Goal: Information Seeking & Learning: Learn about a topic

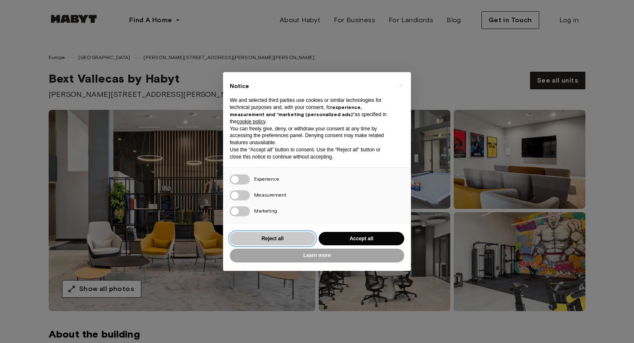
click at [262, 236] on button "Reject all" at bounding box center [272, 239] width 85 height 14
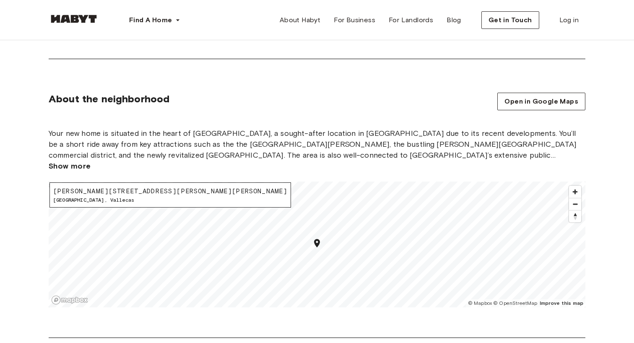
scroll to position [871, 0]
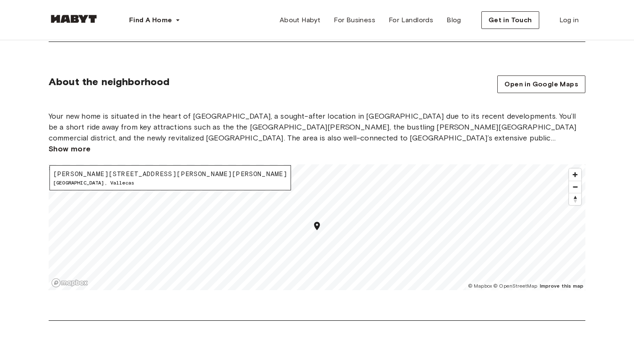
click at [82, 143] on span "Show more" at bounding box center [70, 148] width 42 height 11
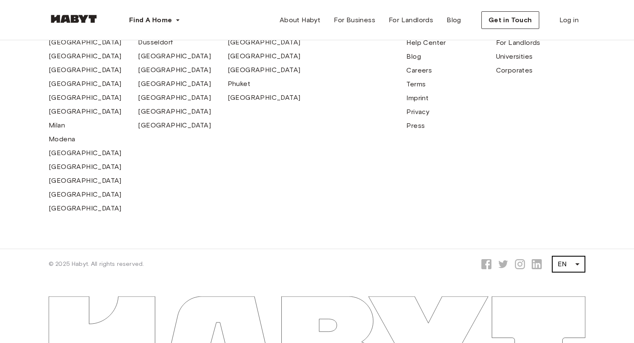
scroll to position [1733, 0]
click at [567, 282] on li "ES" at bounding box center [569, 279] width 34 height 15
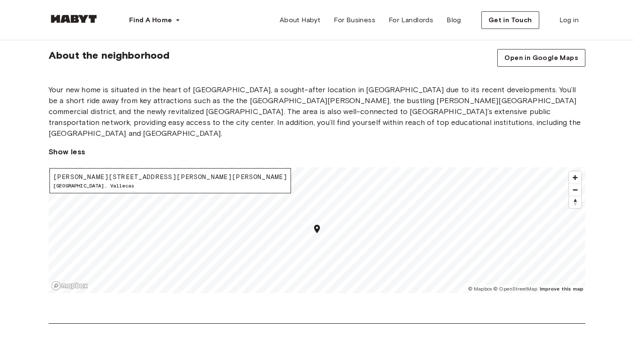
scroll to position [898, 0]
click at [574, 184] on span "Zoom out" at bounding box center [575, 190] width 12 height 12
click at [577, 184] on span "Zoom out" at bounding box center [575, 190] width 12 height 12
click at [457, 135] on div "About the neighborhood Open in Google Maps Your new home is situated in the hea…" at bounding box center [316, 186] width 603 height 274
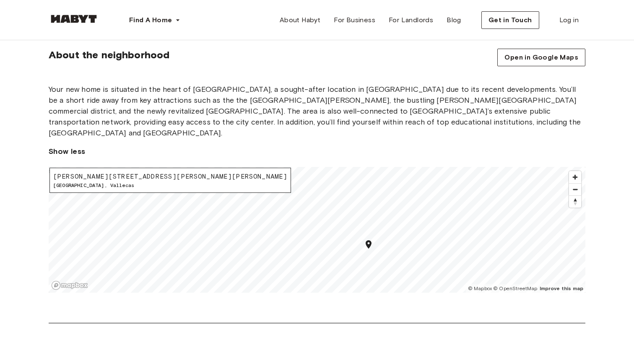
click at [481, 295] on div "About the neighborhood Open in Google Maps Your new home is situated in the hea…" at bounding box center [316, 186] width 603 height 274
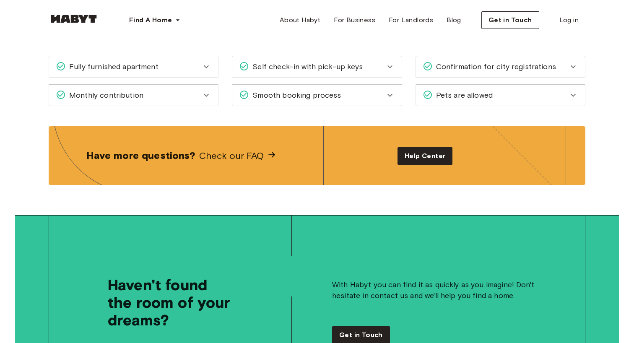
scroll to position [1234, 0]
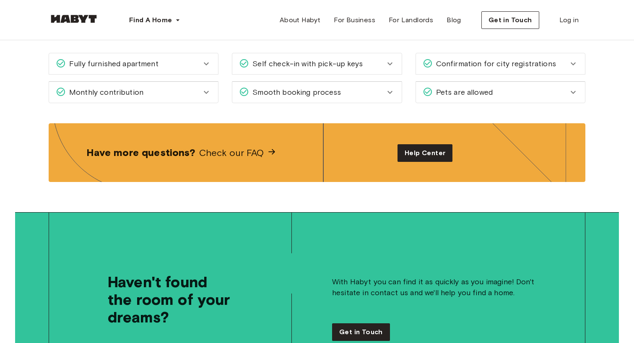
click at [272, 147] on span "Check our FAQ" at bounding box center [236, 152] width 80 height 11
click at [410, 148] on span "Help Center" at bounding box center [424, 153] width 41 height 10
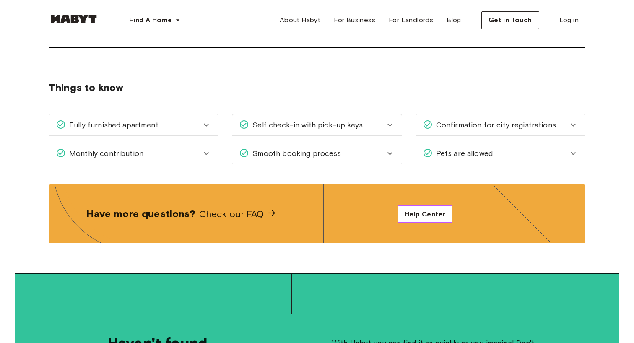
scroll to position [1173, 0]
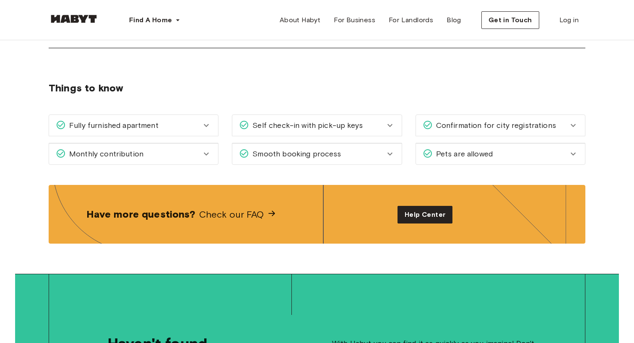
click at [387, 120] on icon at bounding box center [390, 125] width 10 height 10
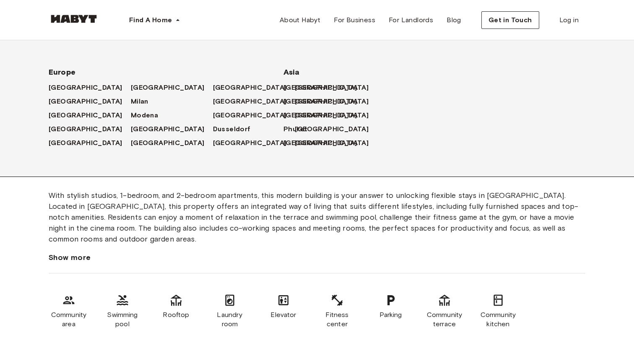
scroll to position [165, 0]
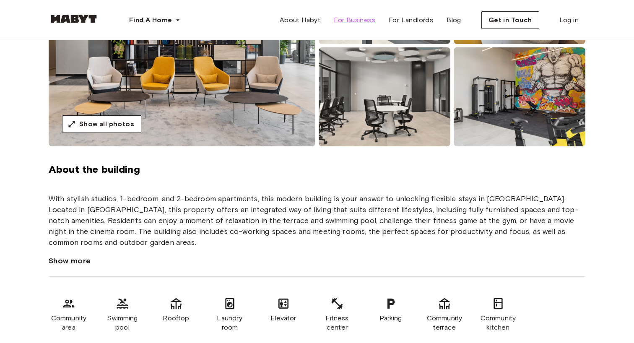
click at [353, 23] on span "For Business" at bounding box center [354, 20] width 41 height 10
